Goal: Transaction & Acquisition: Purchase product/service

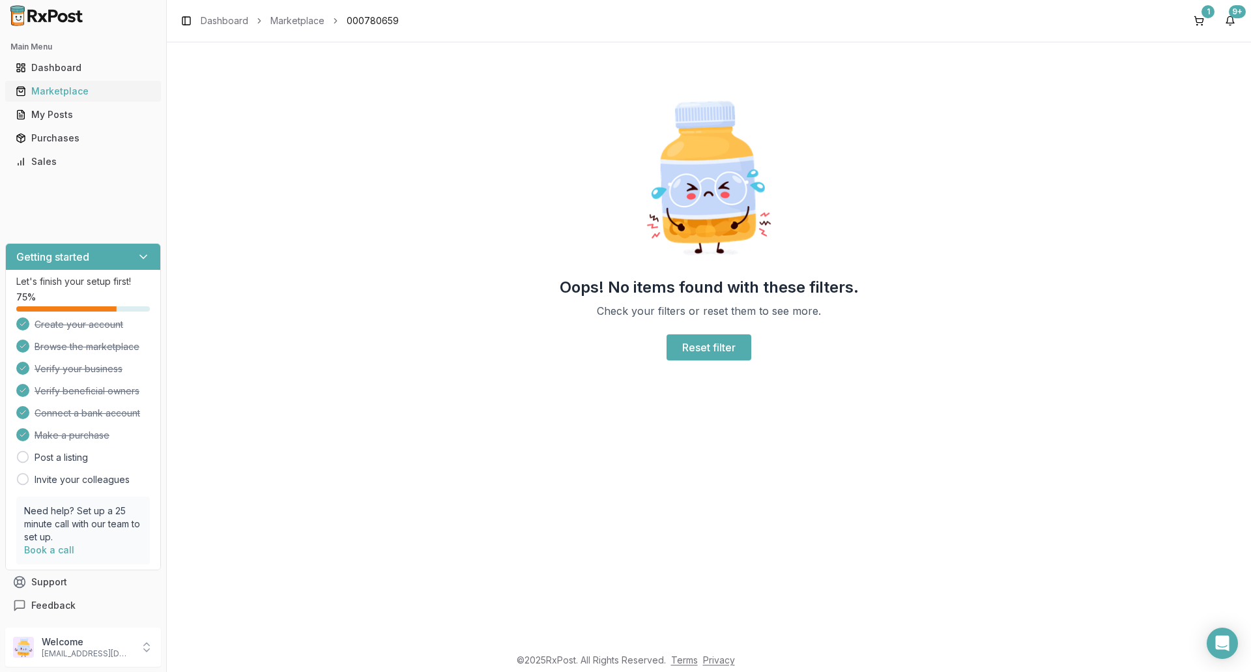
click at [52, 95] on div "Marketplace" at bounding box center [83, 91] width 135 height 13
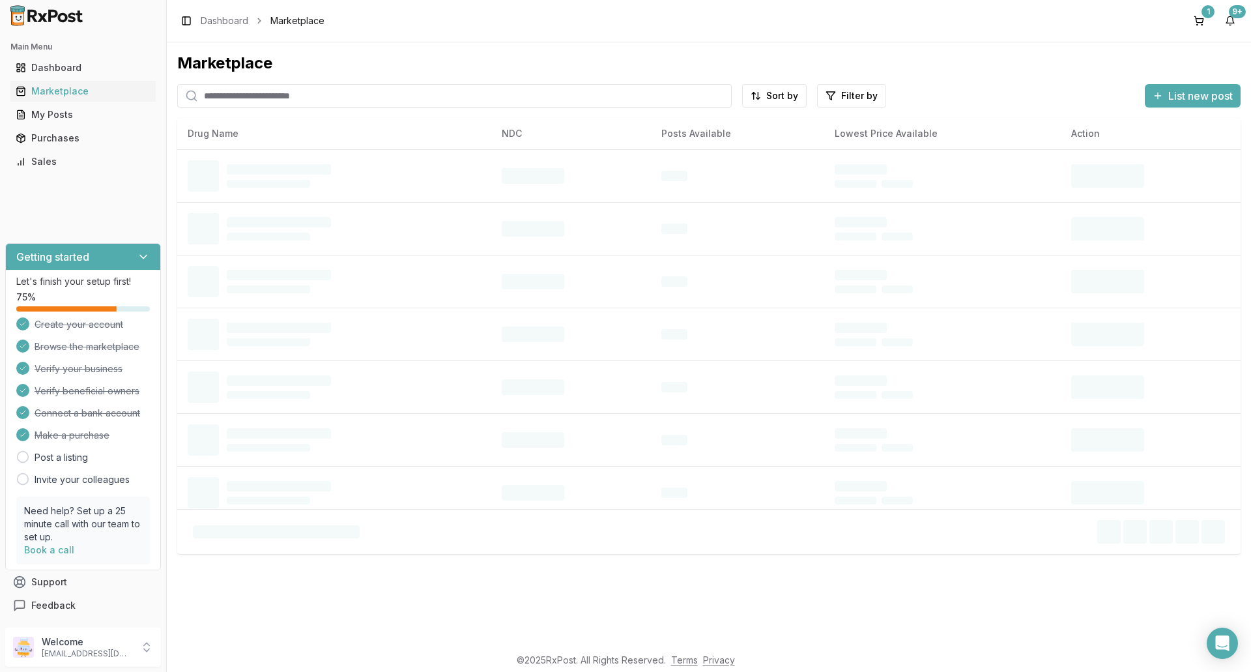
click at [265, 104] on input "search" at bounding box center [454, 95] width 555 height 23
type input "********"
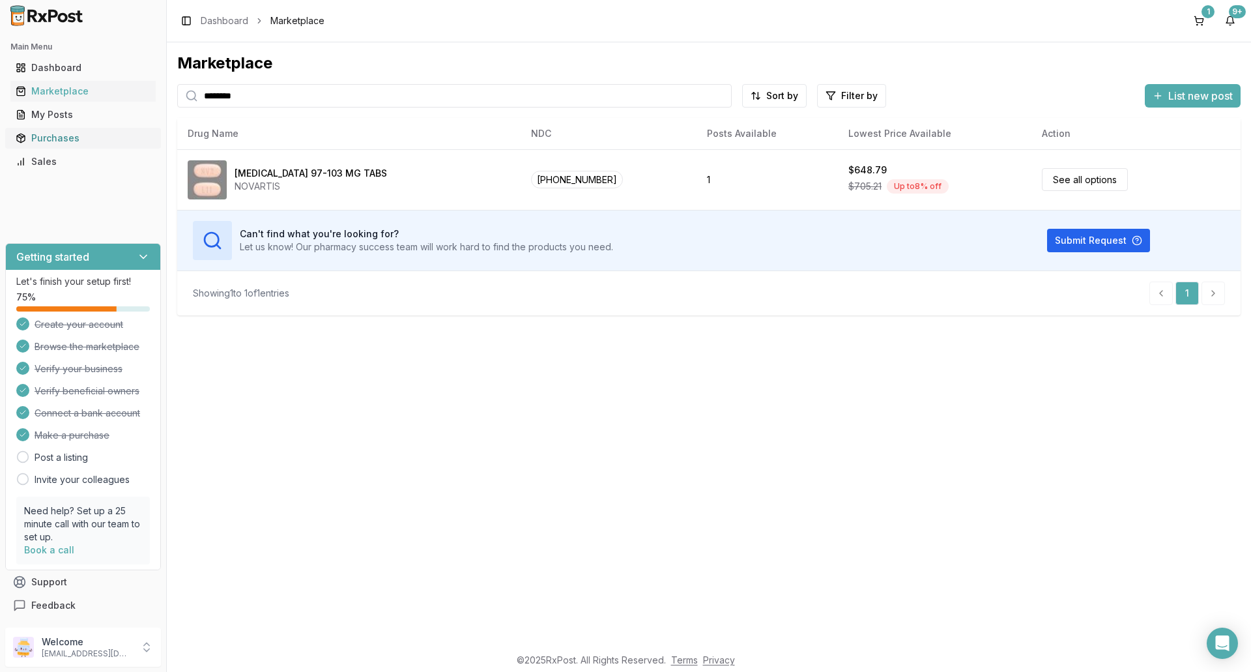
click at [57, 142] on div "Purchases" at bounding box center [83, 138] width 135 height 13
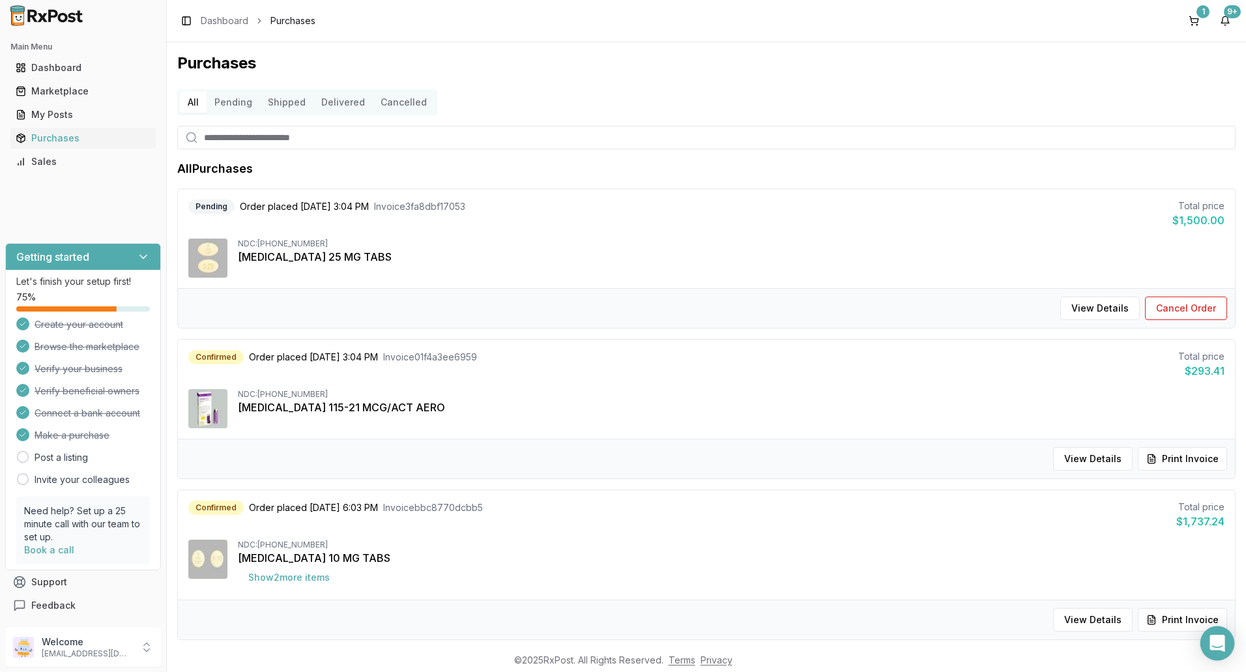
click at [1208, 641] on div "Open Intercom Messenger" at bounding box center [1218, 643] width 35 height 35
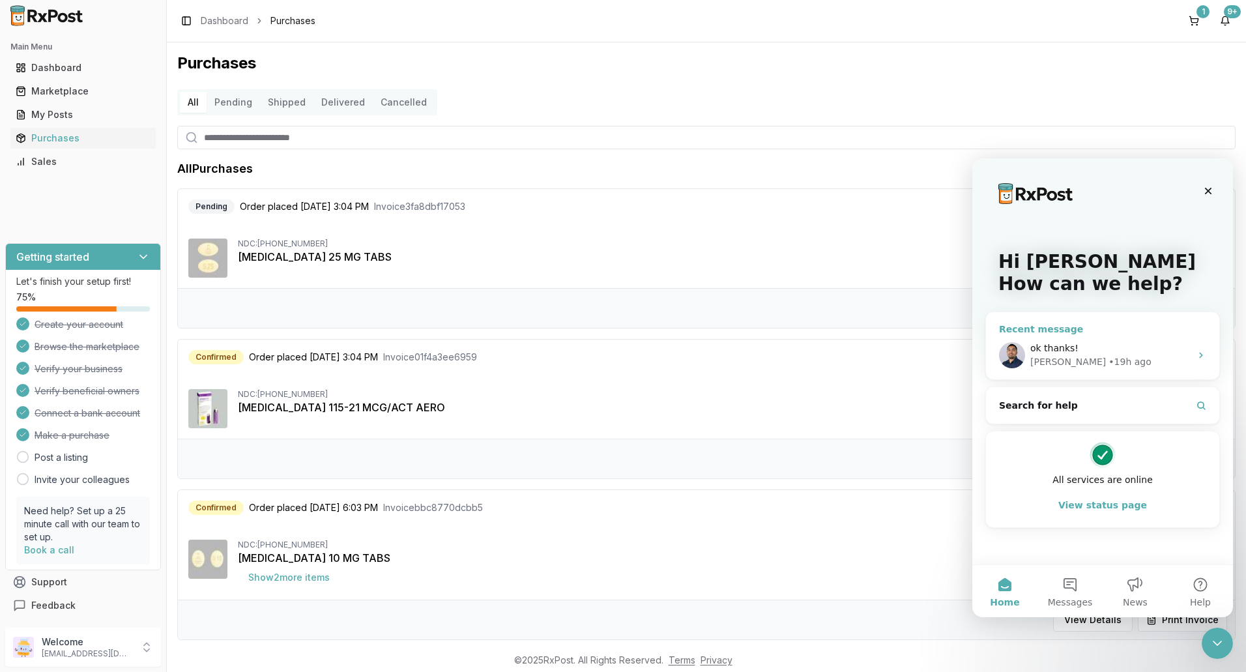
click at [1096, 332] on div "ok thanks! [PERSON_NAME] • 19h ago" at bounding box center [1102, 355] width 233 height 48
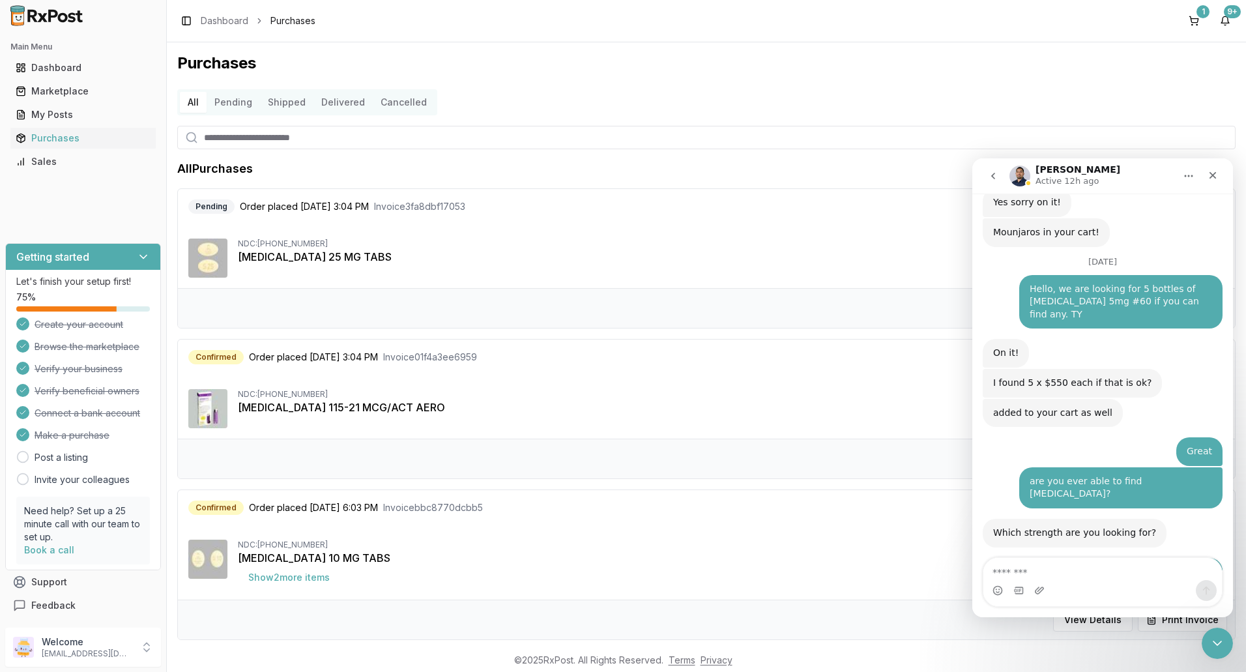
scroll to position [9801, 0]
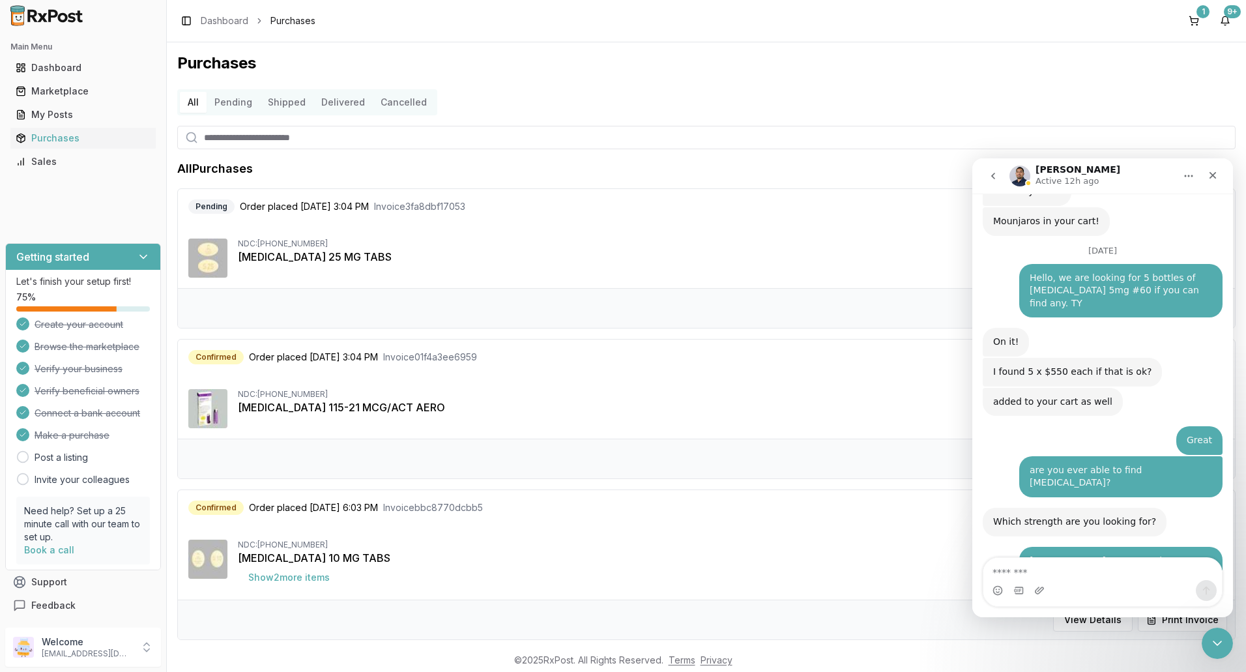
click at [1053, 583] on div "Intercom messenger" at bounding box center [1103, 590] width 239 height 21
click at [1066, 572] on textarea "Message…" at bounding box center [1103, 569] width 239 height 22
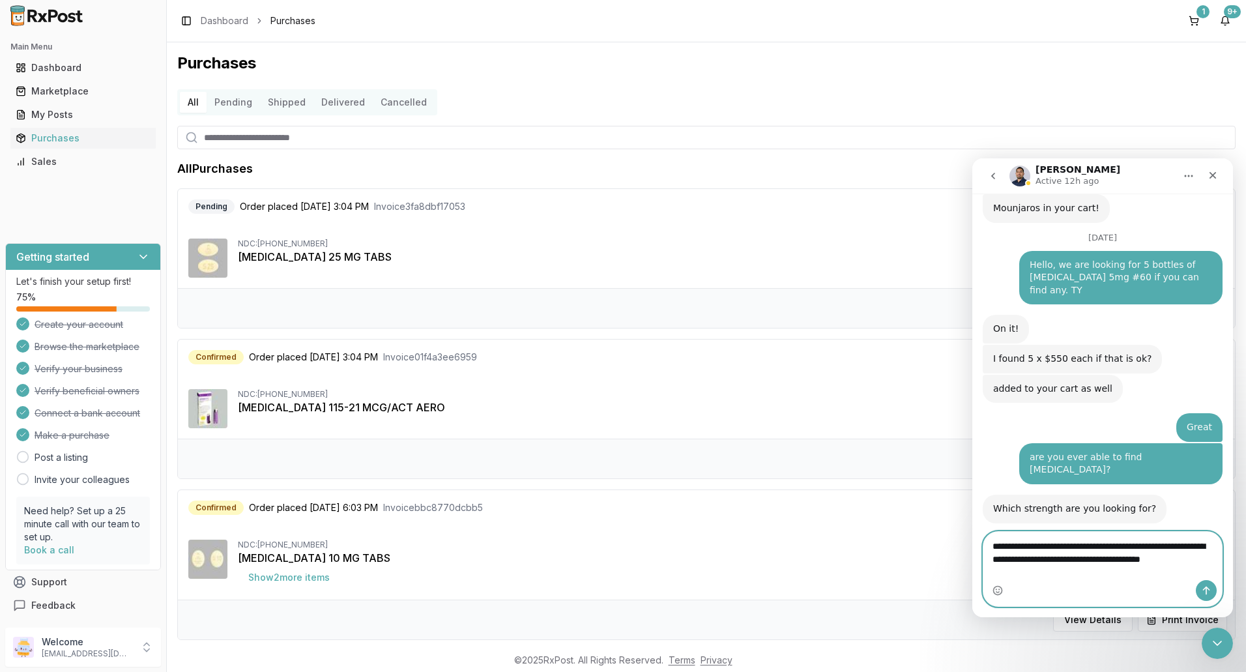
scroll to position [9827, 0]
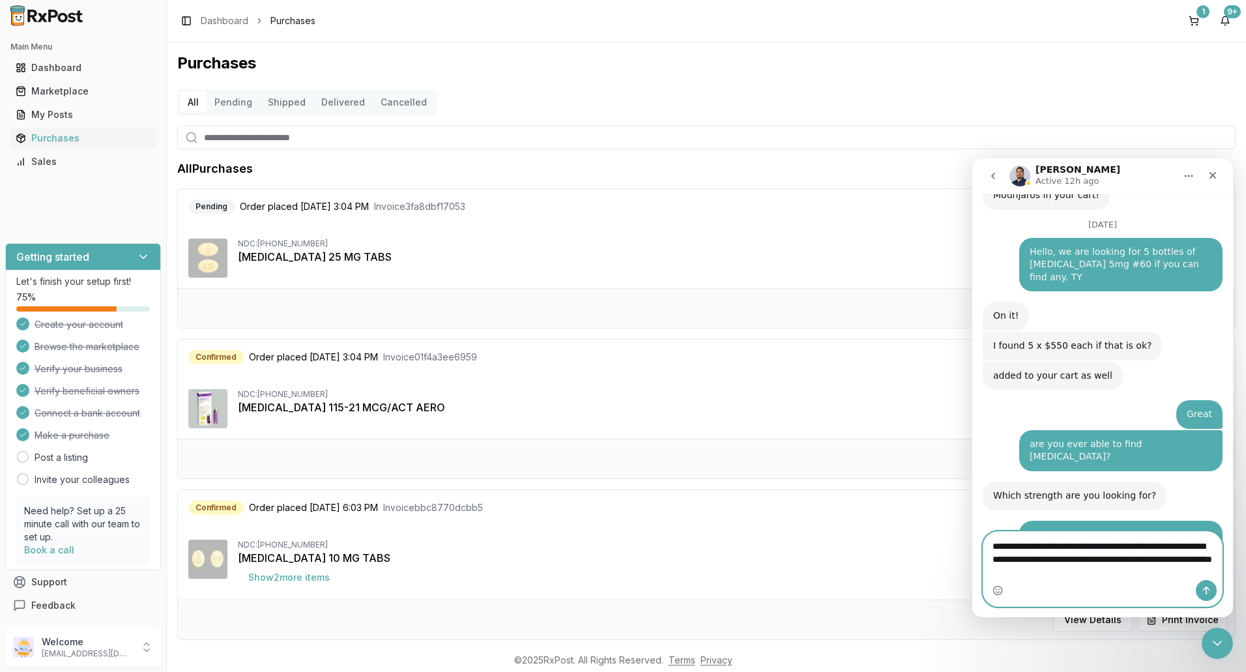
type textarea "**********"
click at [1212, 594] on button "Send a message…" at bounding box center [1206, 590] width 21 height 21
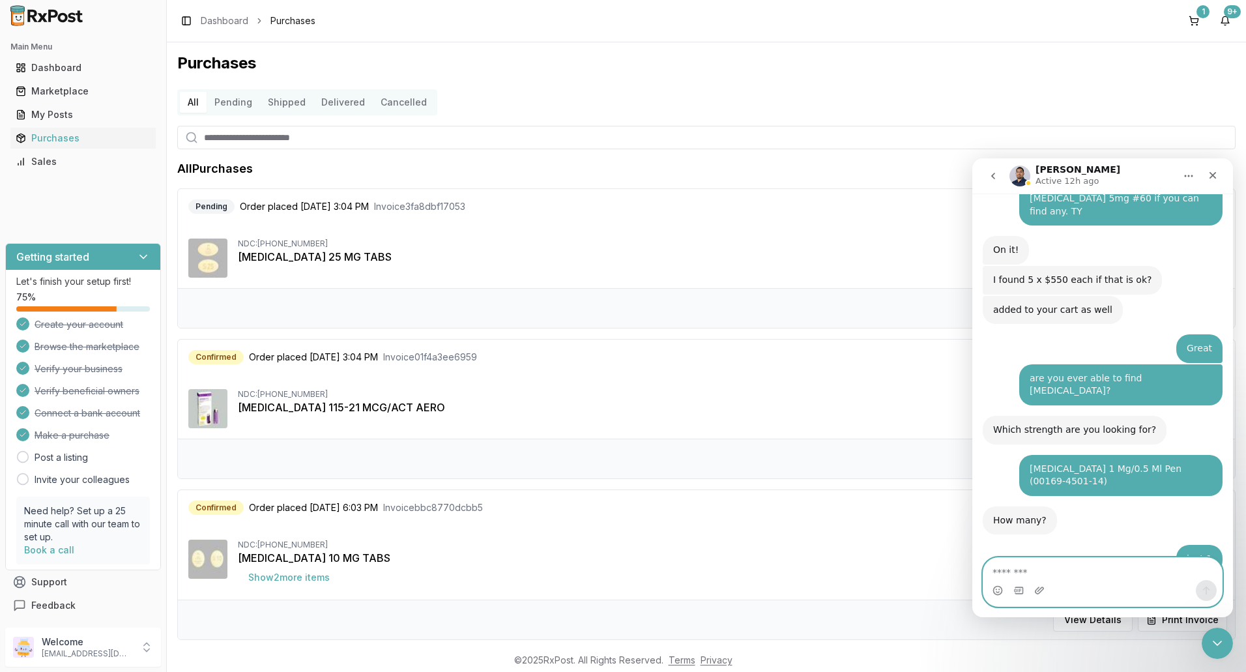
scroll to position [9896, 0]
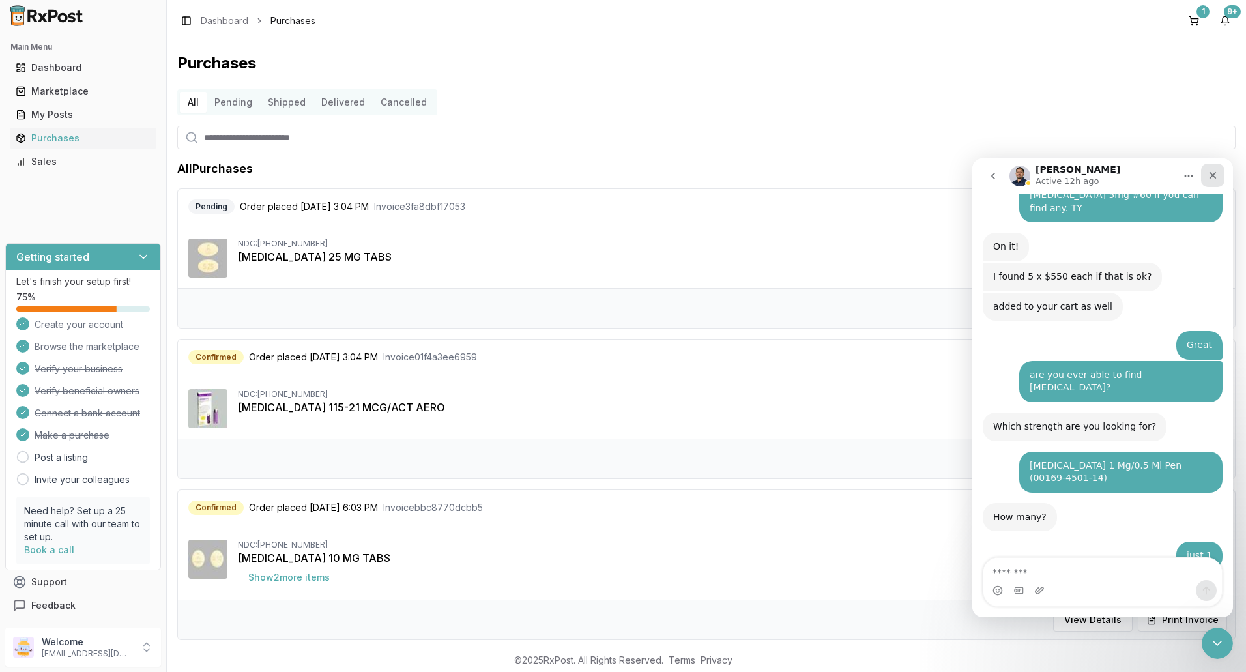
click at [1219, 175] on div "Close" at bounding box center [1212, 175] width 23 height 23
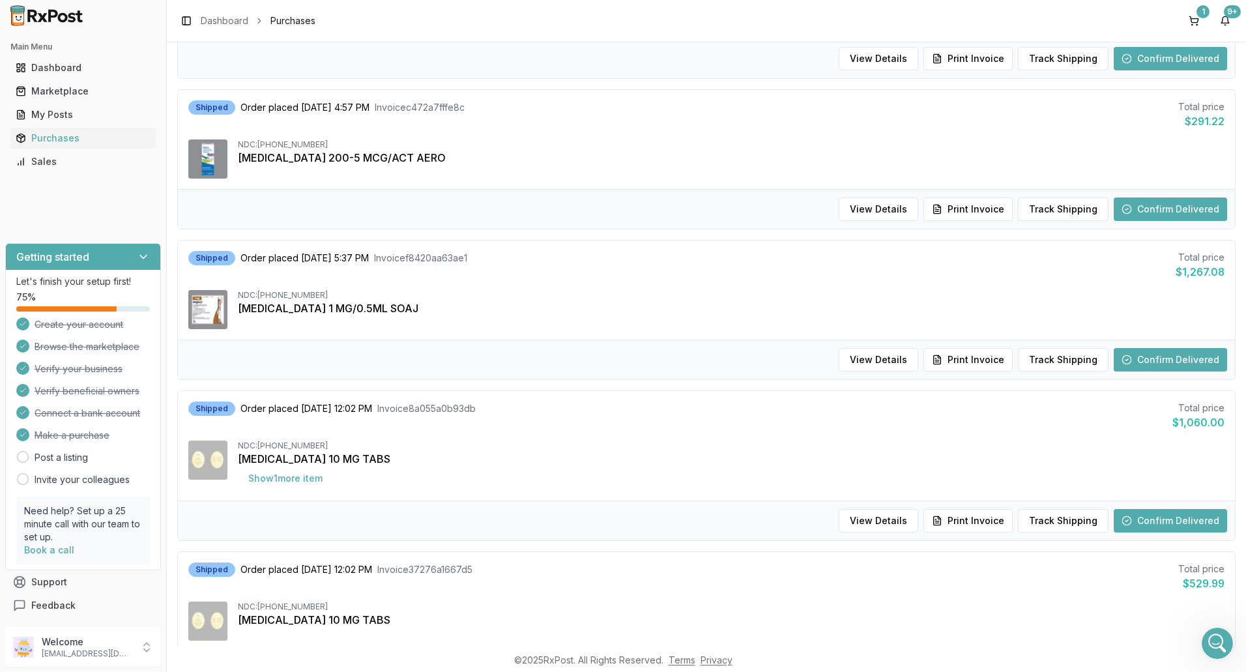
scroll to position [717, 0]
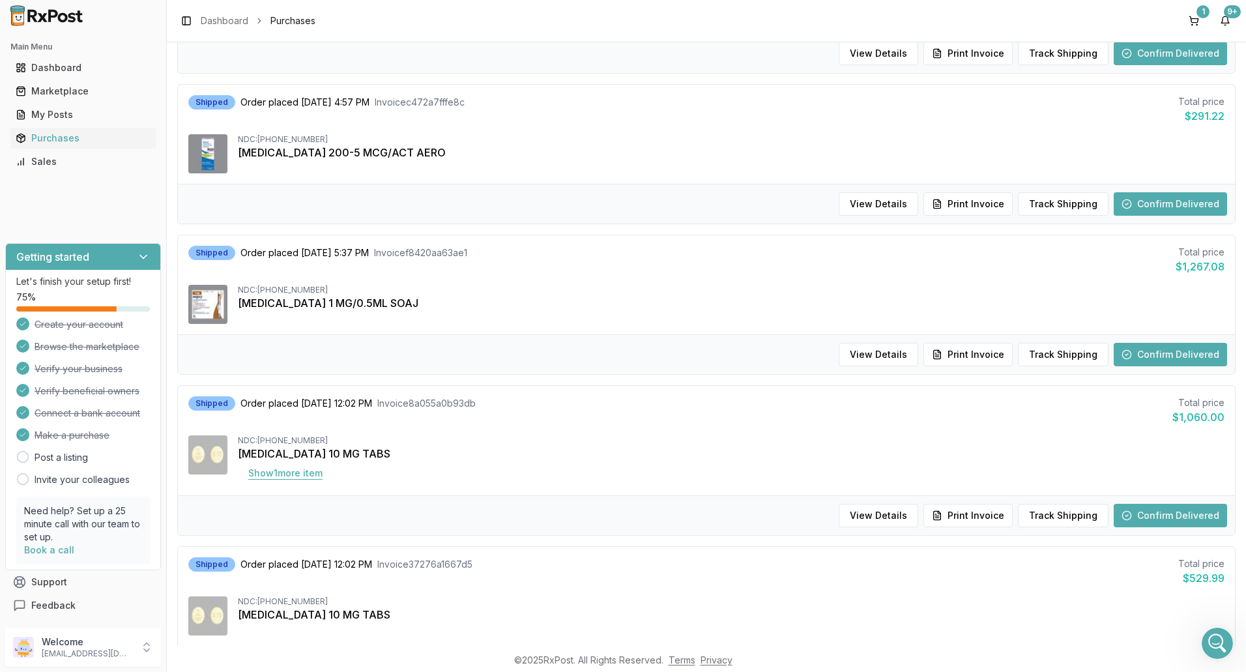
click at [293, 475] on button "Show 1 more item" at bounding box center [285, 472] width 95 height 23
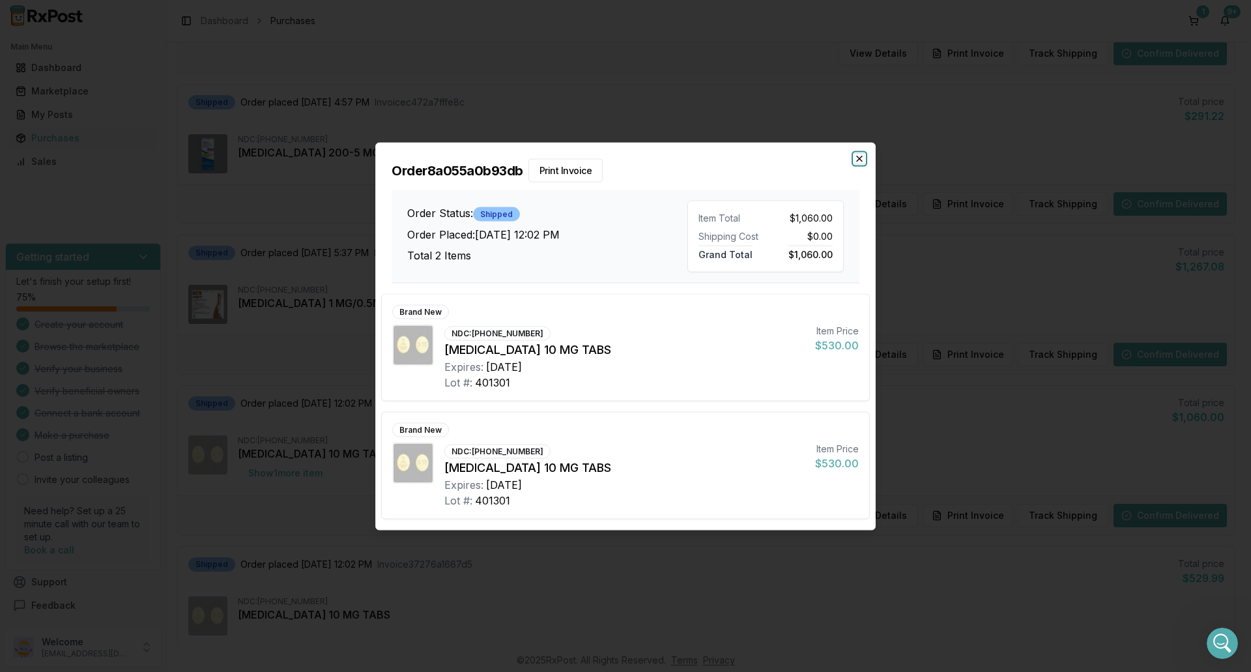
click at [862, 158] on icon "button" at bounding box center [860, 158] width 10 height 10
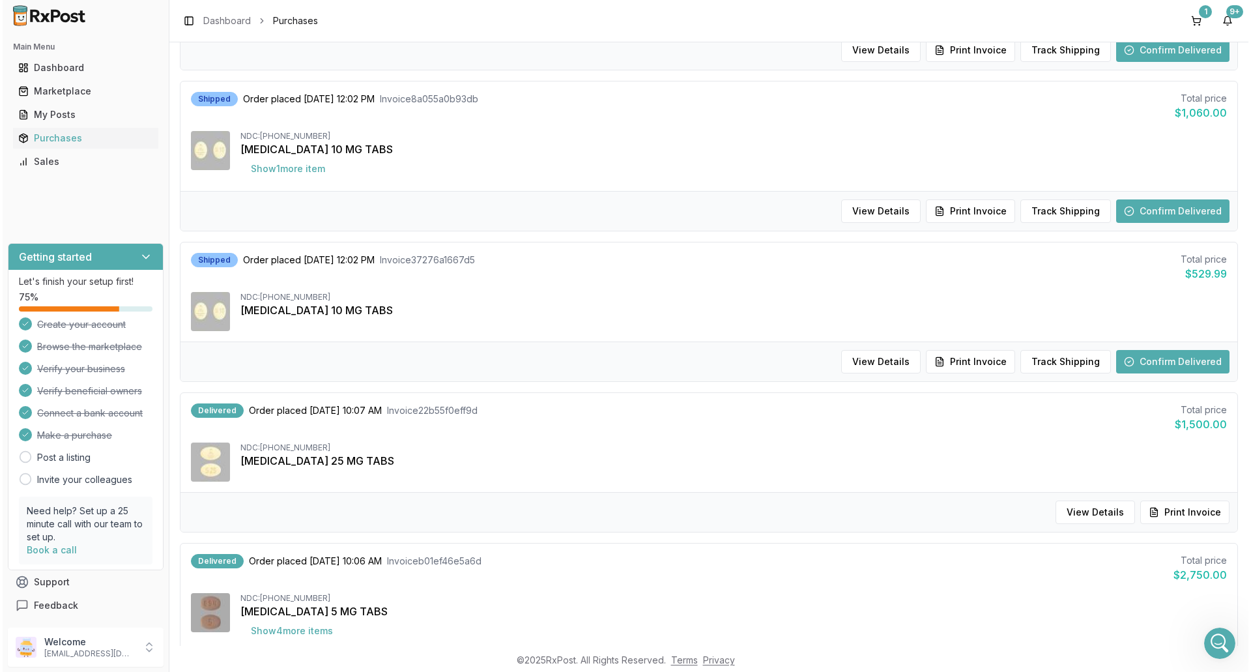
scroll to position [1134, 0]
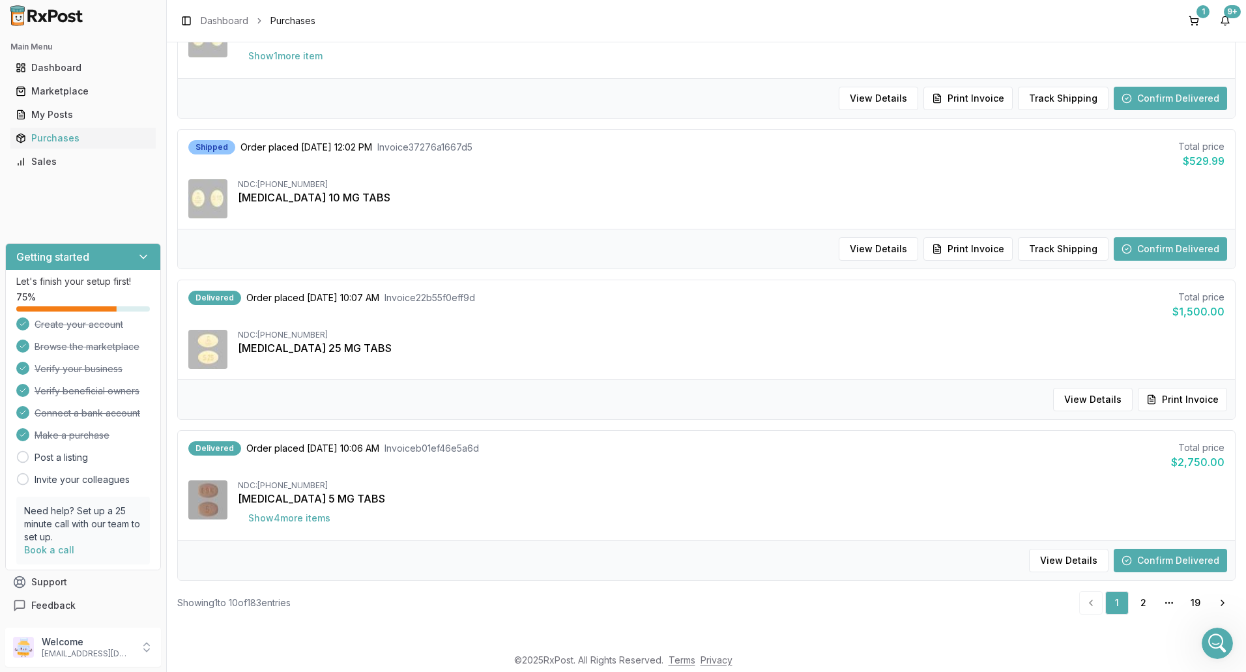
click at [1190, 563] on button "Confirm Delivered" at bounding box center [1170, 560] width 113 height 23
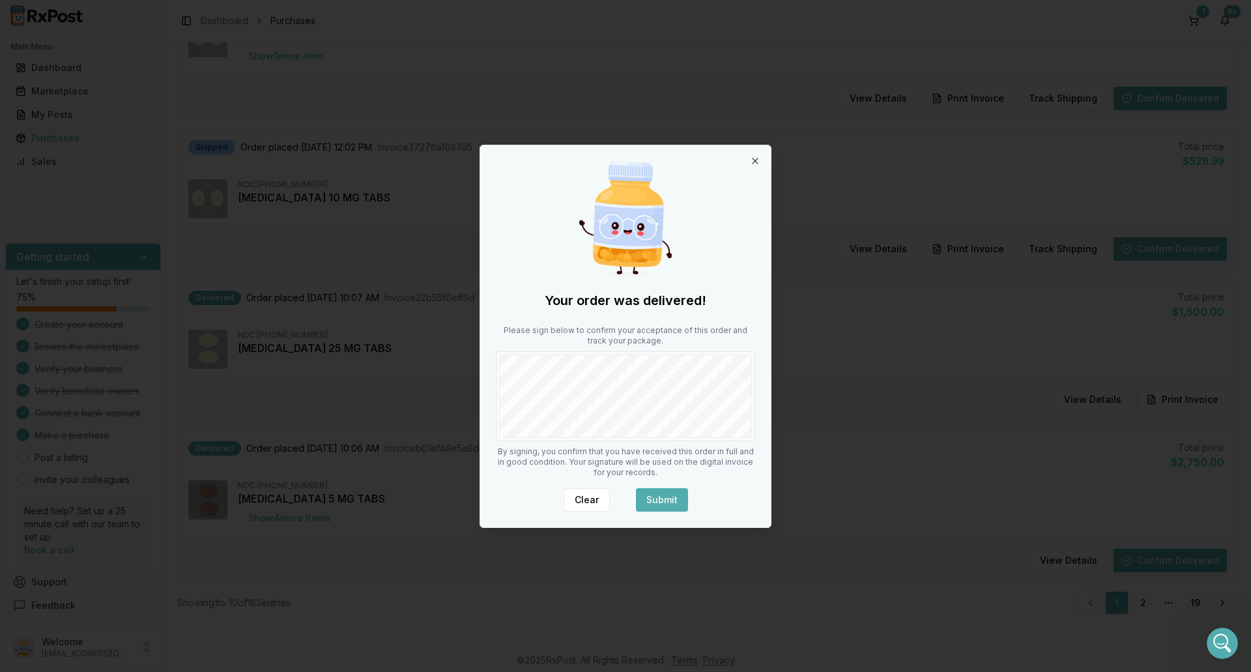
click at [680, 496] on button "Submit" at bounding box center [662, 499] width 52 height 23
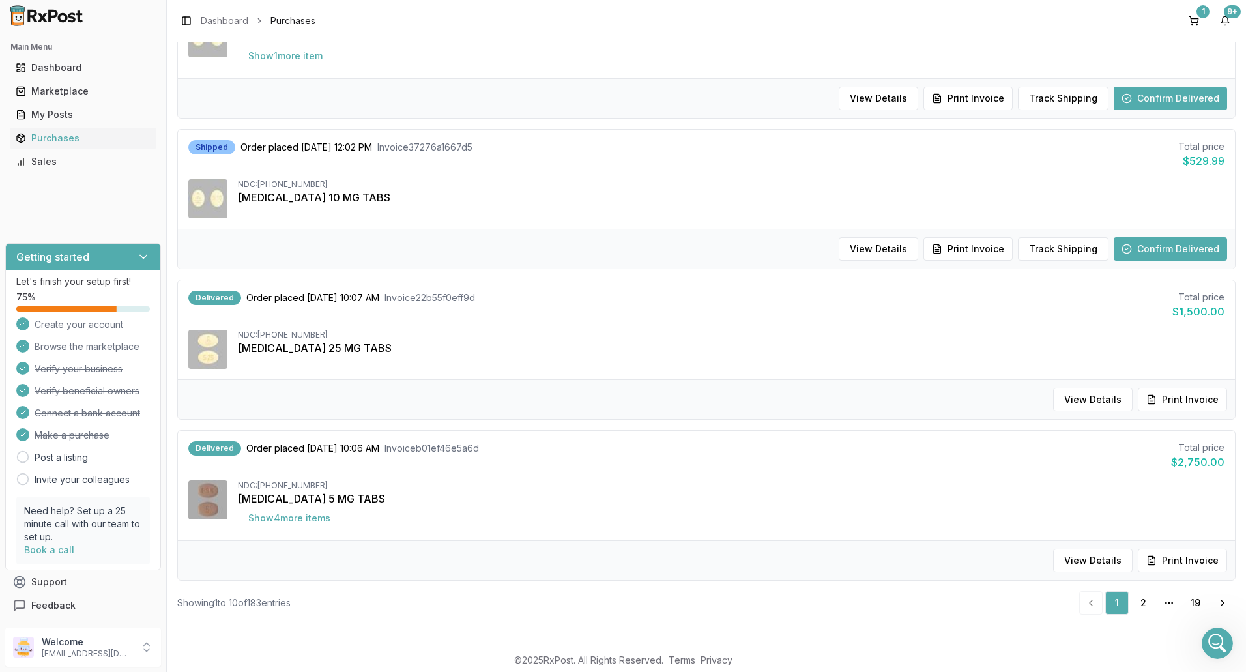
drag, startPoint x: 1198, startPoint y: 22, endPoint x: 1199, endPoint y: 10, distance: 12.5
click at [1198, 22] on button "1" at bounding box center [1194, 20] width 21 height 21
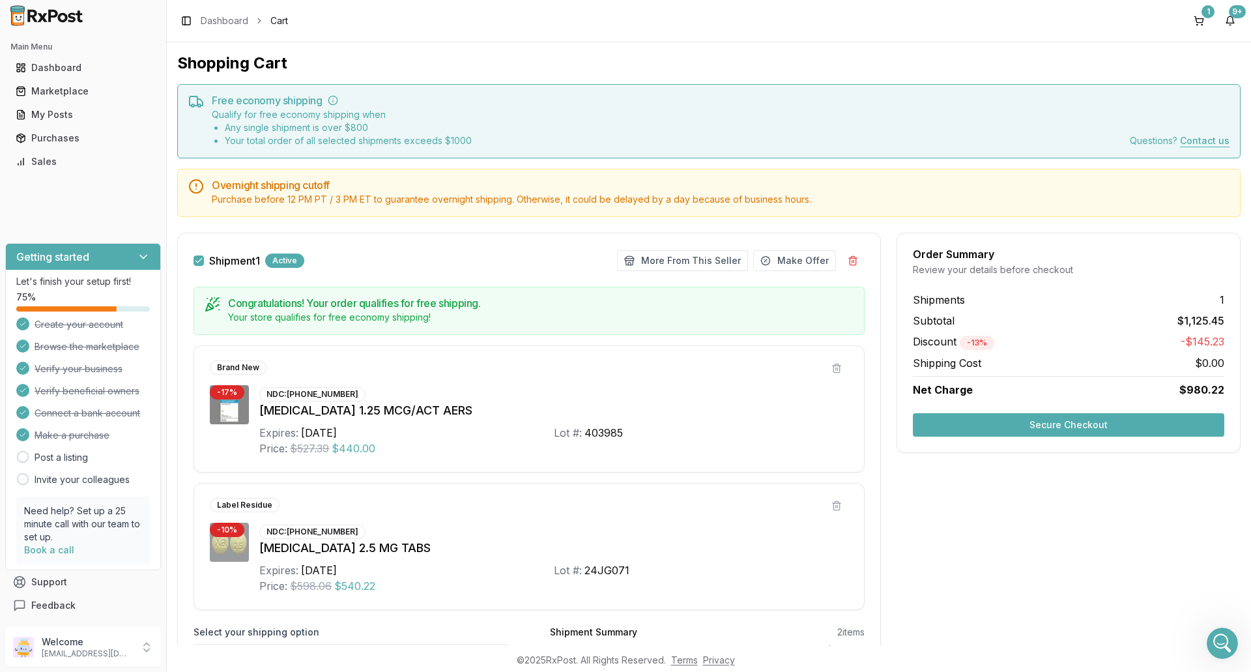
click at [1047, 430] on button "Secure Checkout" at bounding box center [1069, 424] width 312 height 23
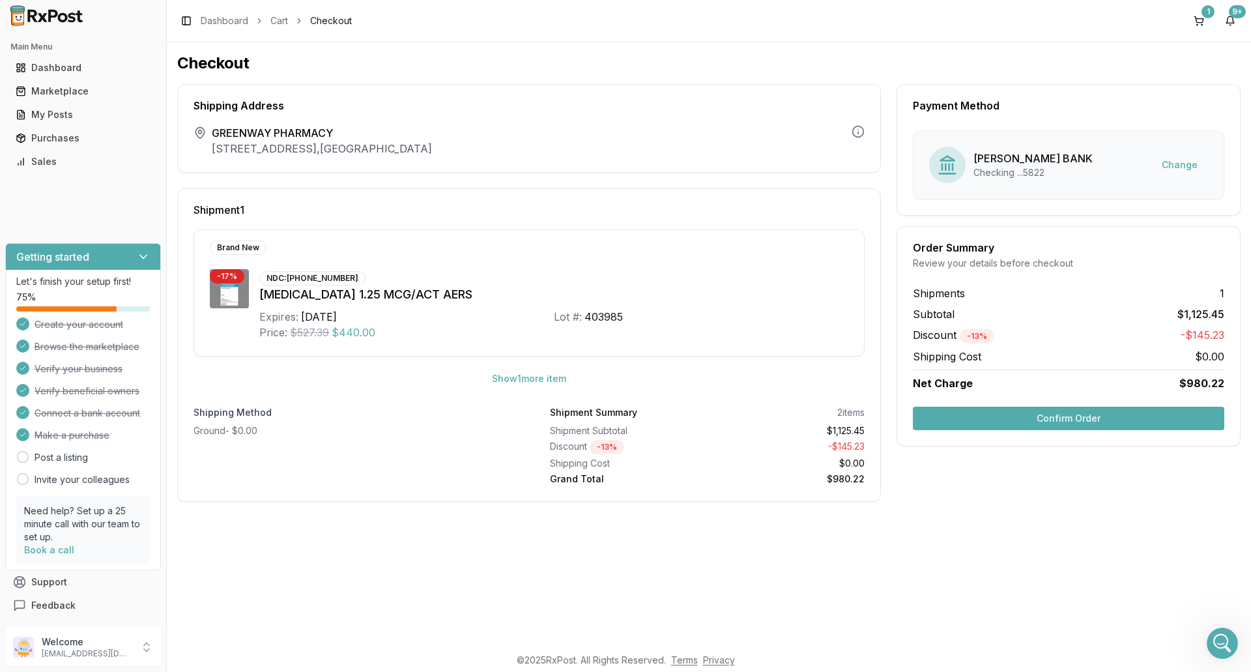
click at [1025, 424] on button "Confirm Order" at bounding box center [1069, 418] width 312 height 23
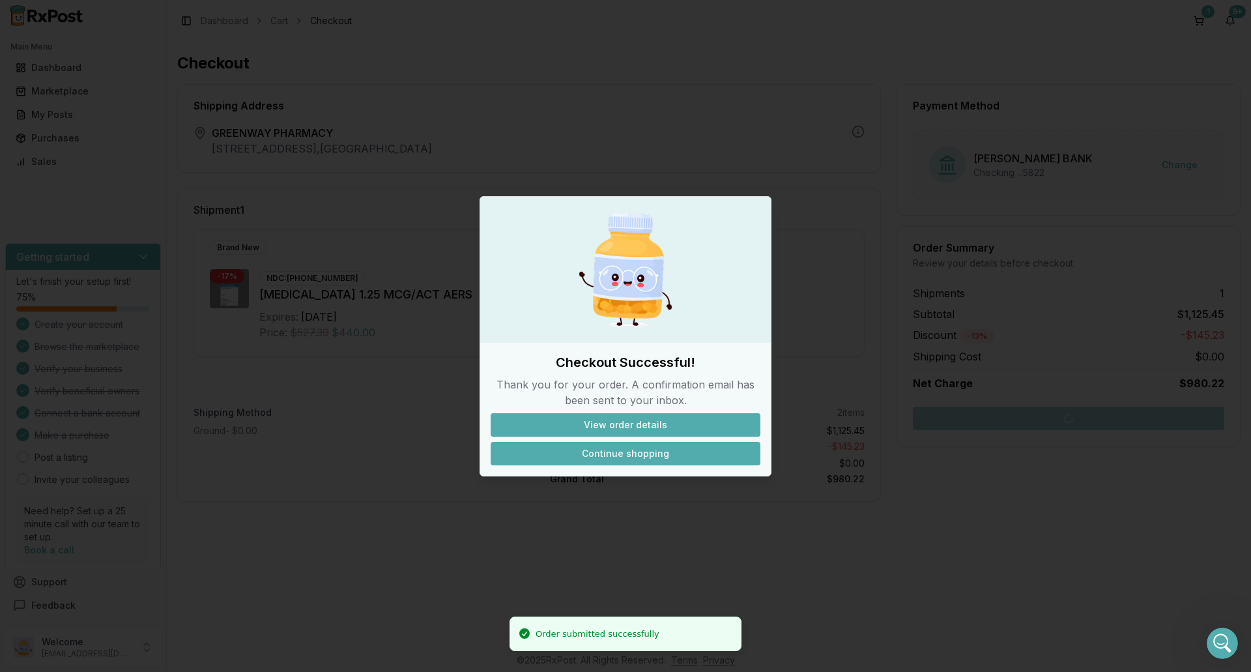
click at [660, 458] on button "Continue shopping" at bounding box center [626, 453] width 270 height 23
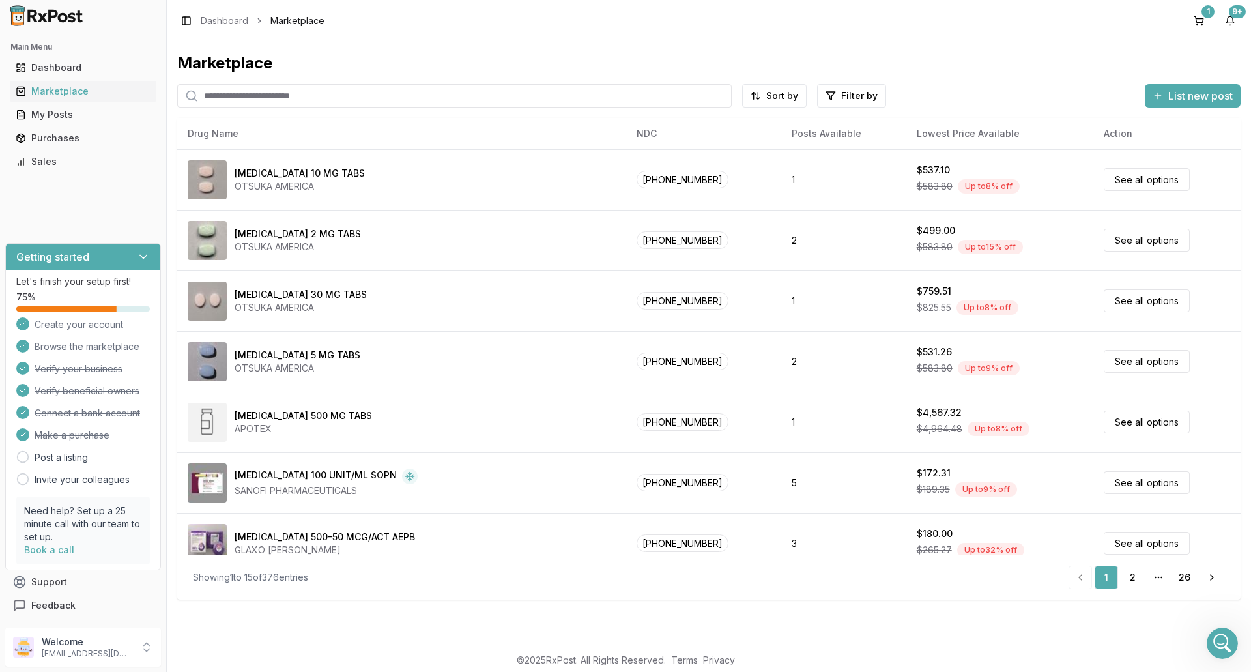
click at [253, 93] on input "search" at bounding box center [454, 95] width 555 height 23
type input "********"
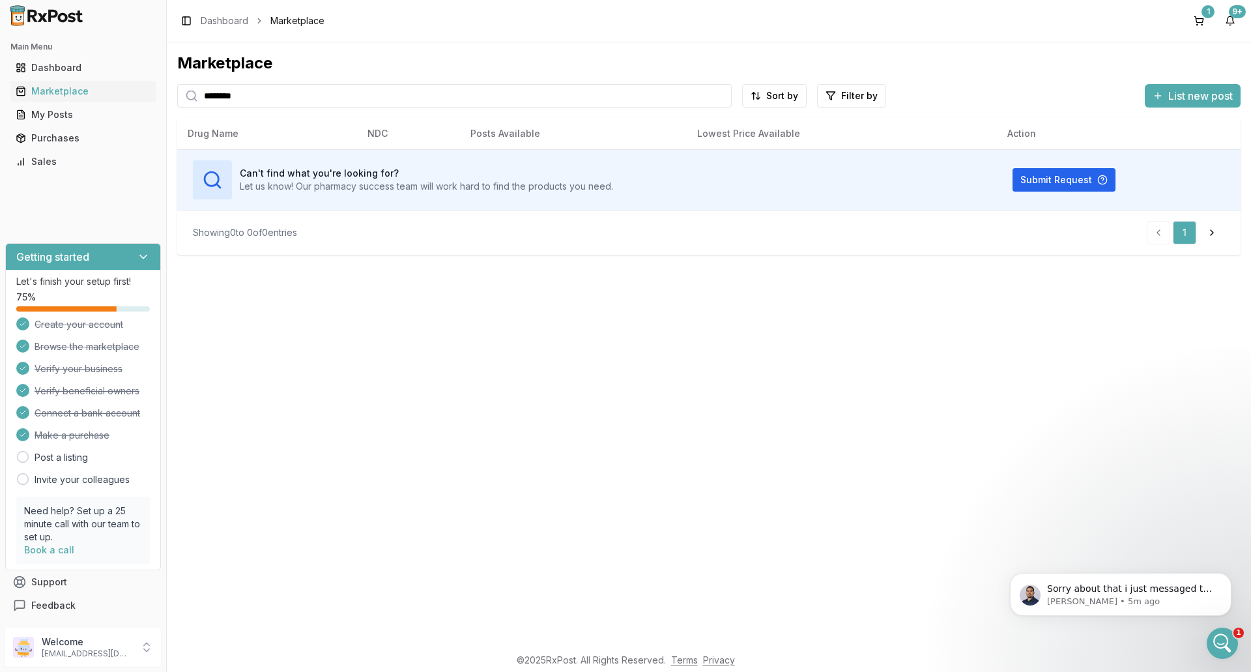
scroll to position [9990, 0]
click at [1199, 589] on p "Sorry about that i just messaged the seller are you able to send the NDC, Lot a…" at bounding box center [1131, 589] width 168 height 13
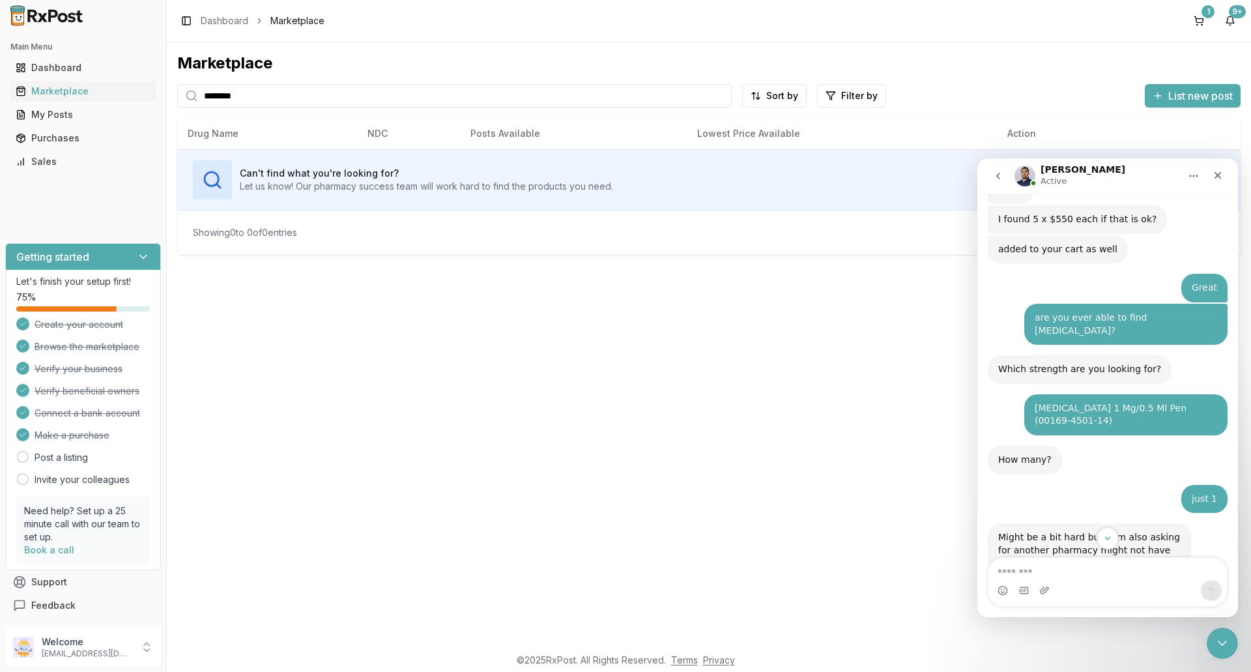
scroll to position [10012, 0]
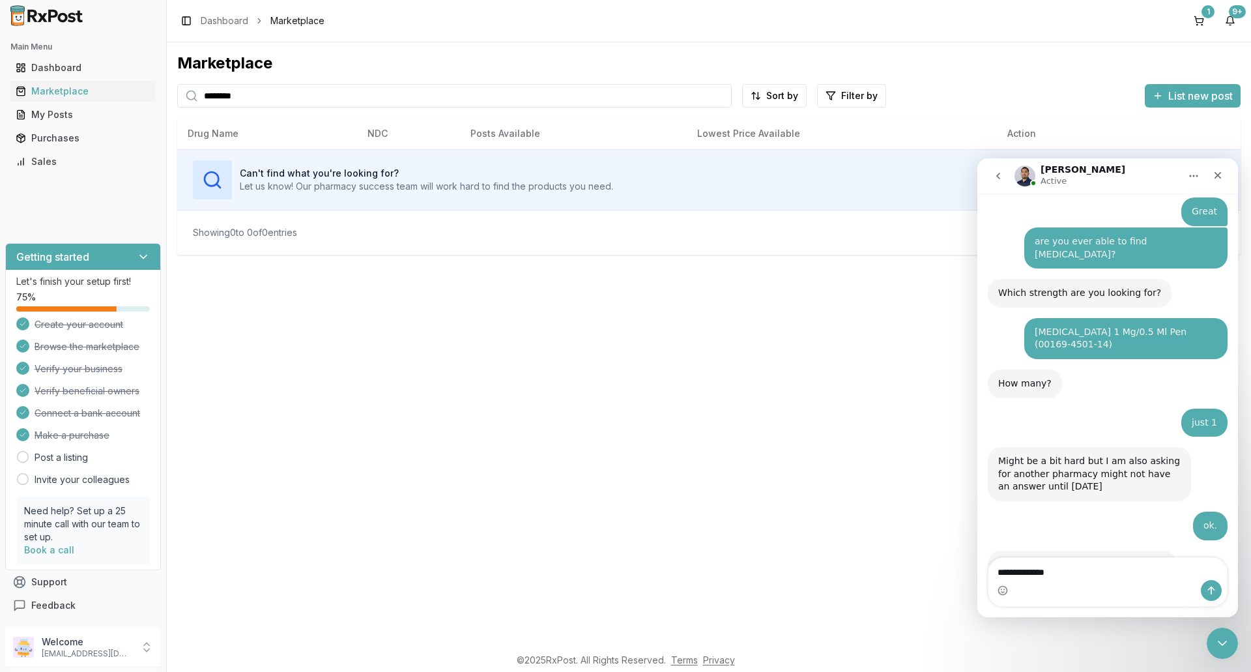
type textarea "**********"
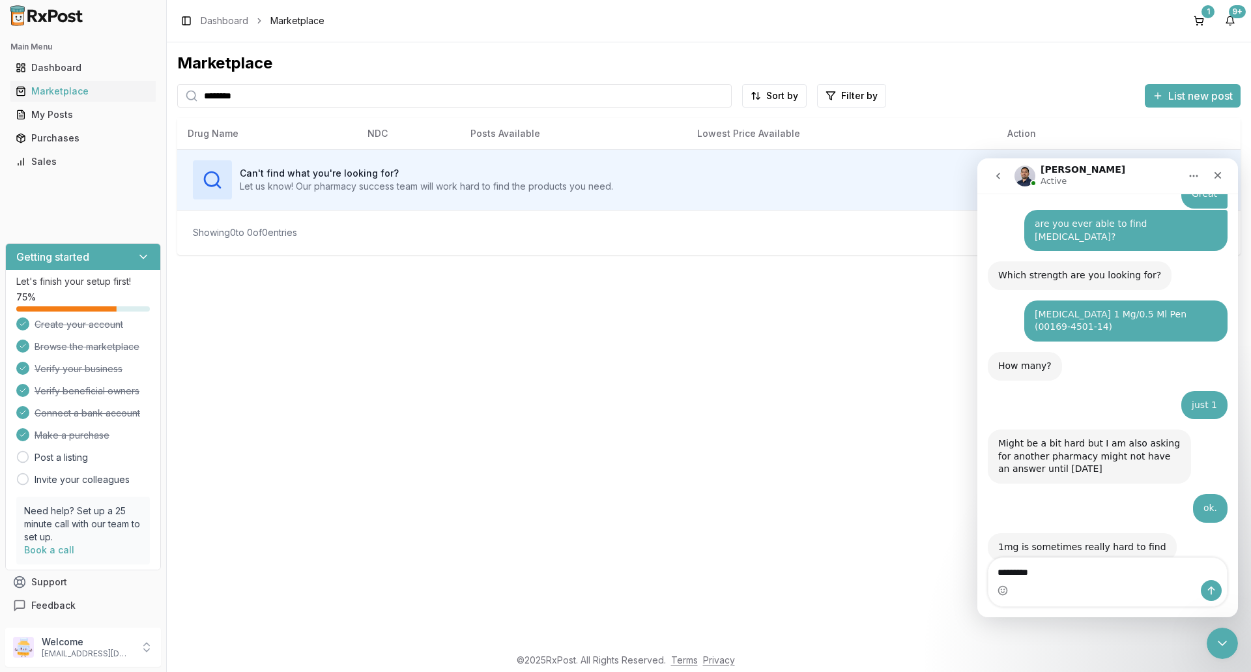
type textarea "**********"
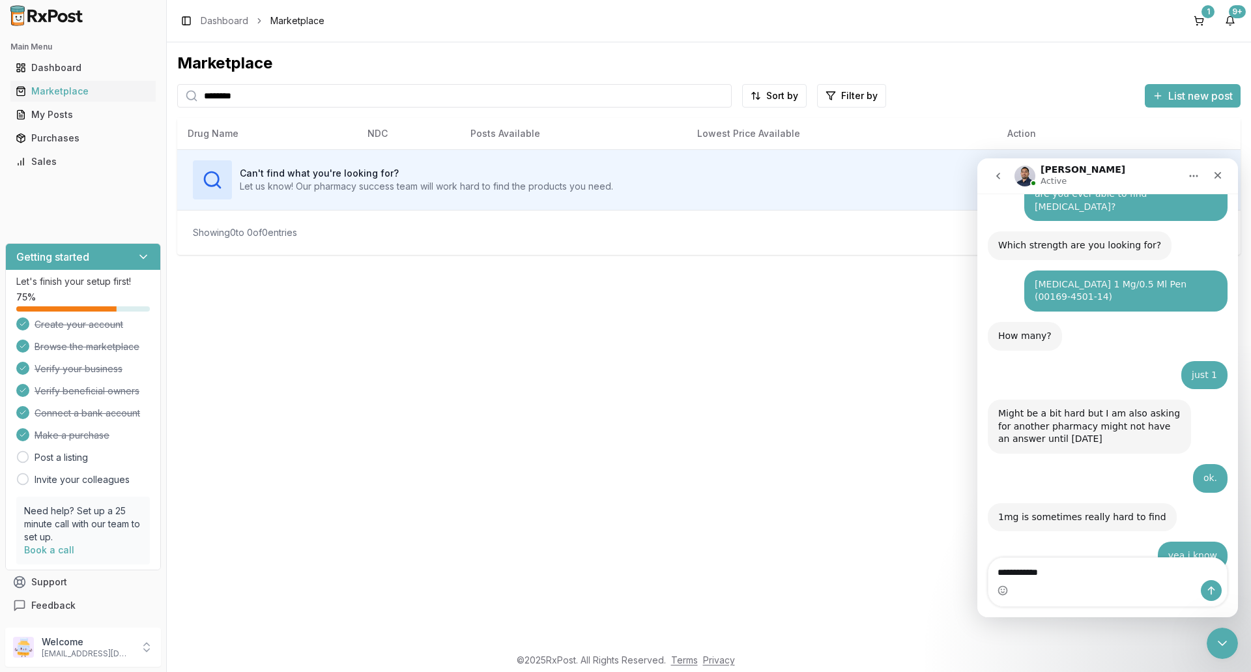
type textarea "**********"
